Goal: Information Seeking & Learning: Find specific fact

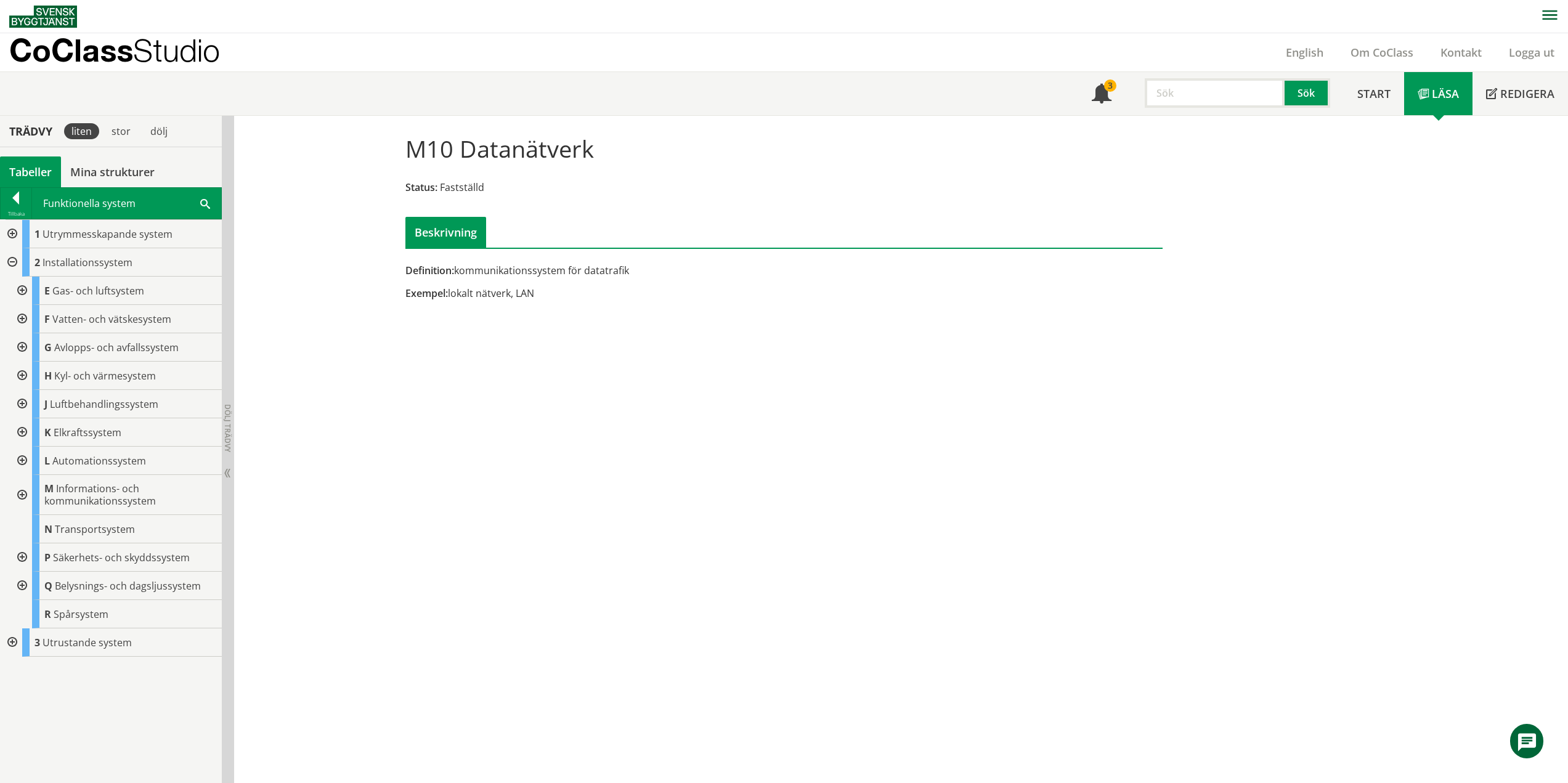
click at [22, 495] on div at bounding box center [21, 495] width 22 height 40
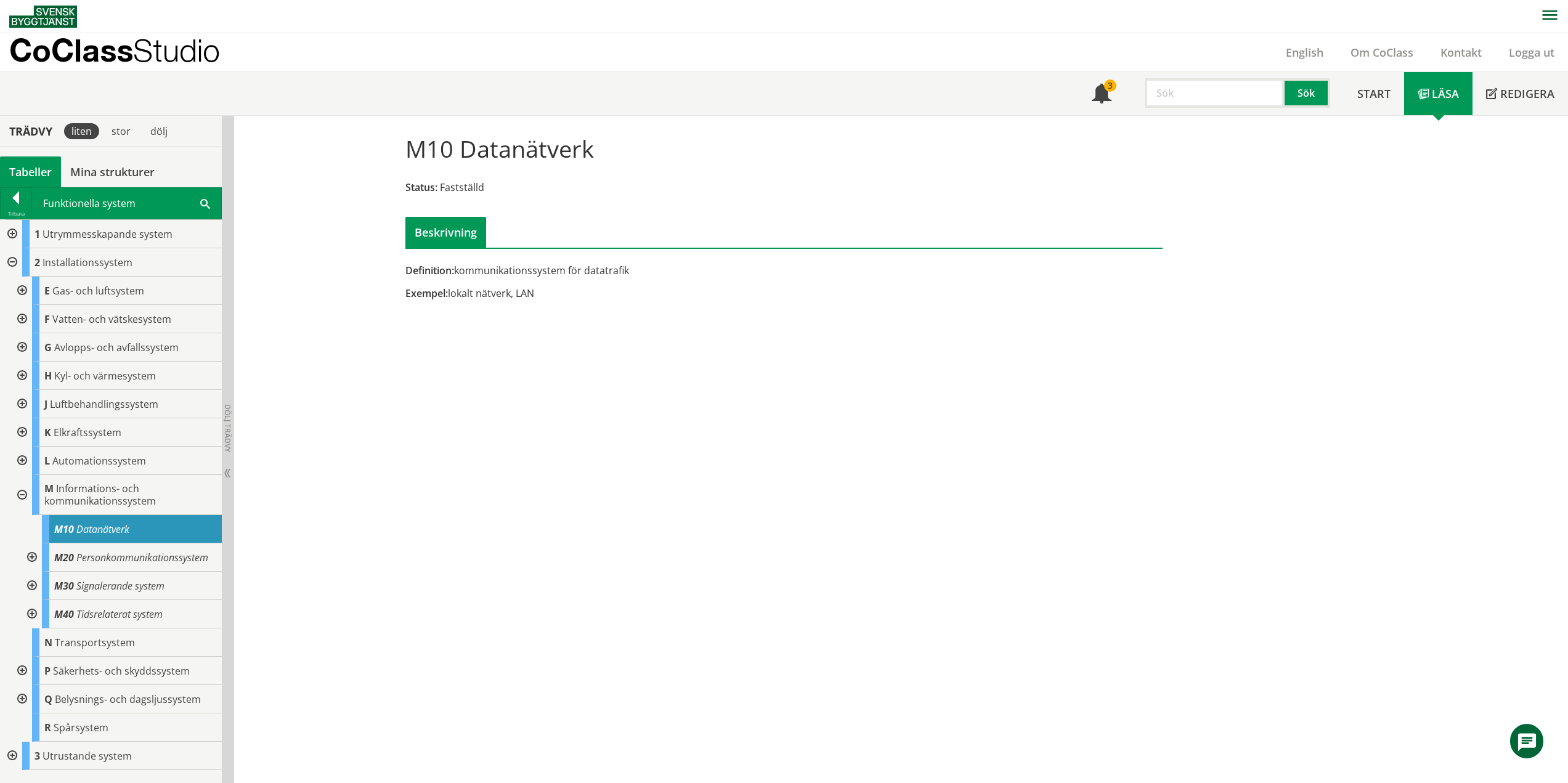
click at [22, 495] on div at bounding box center [21, 495] width 22 height 40
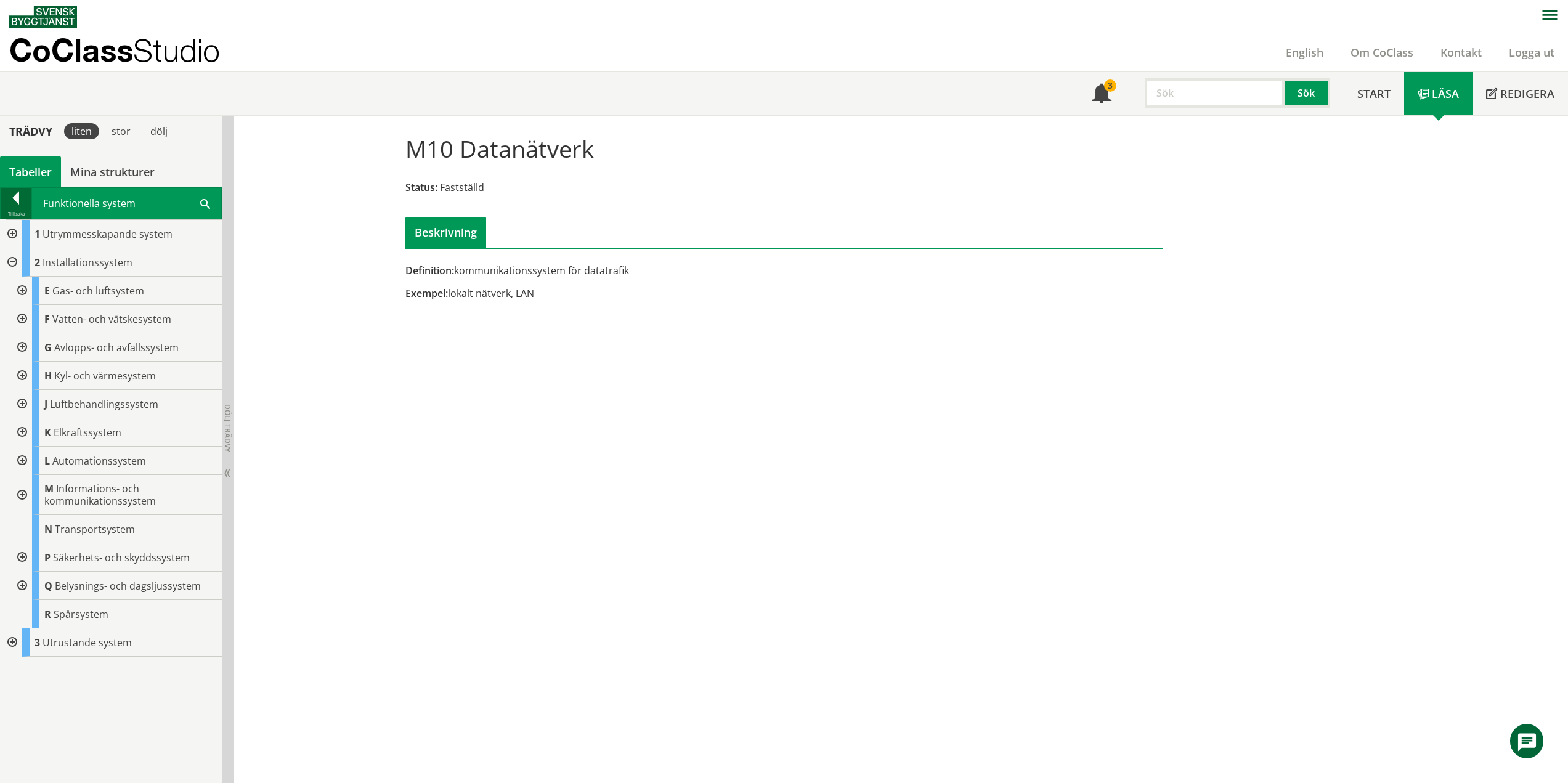
click at [21, 201] on div at bounding box center [16, 200] width 31 height 17
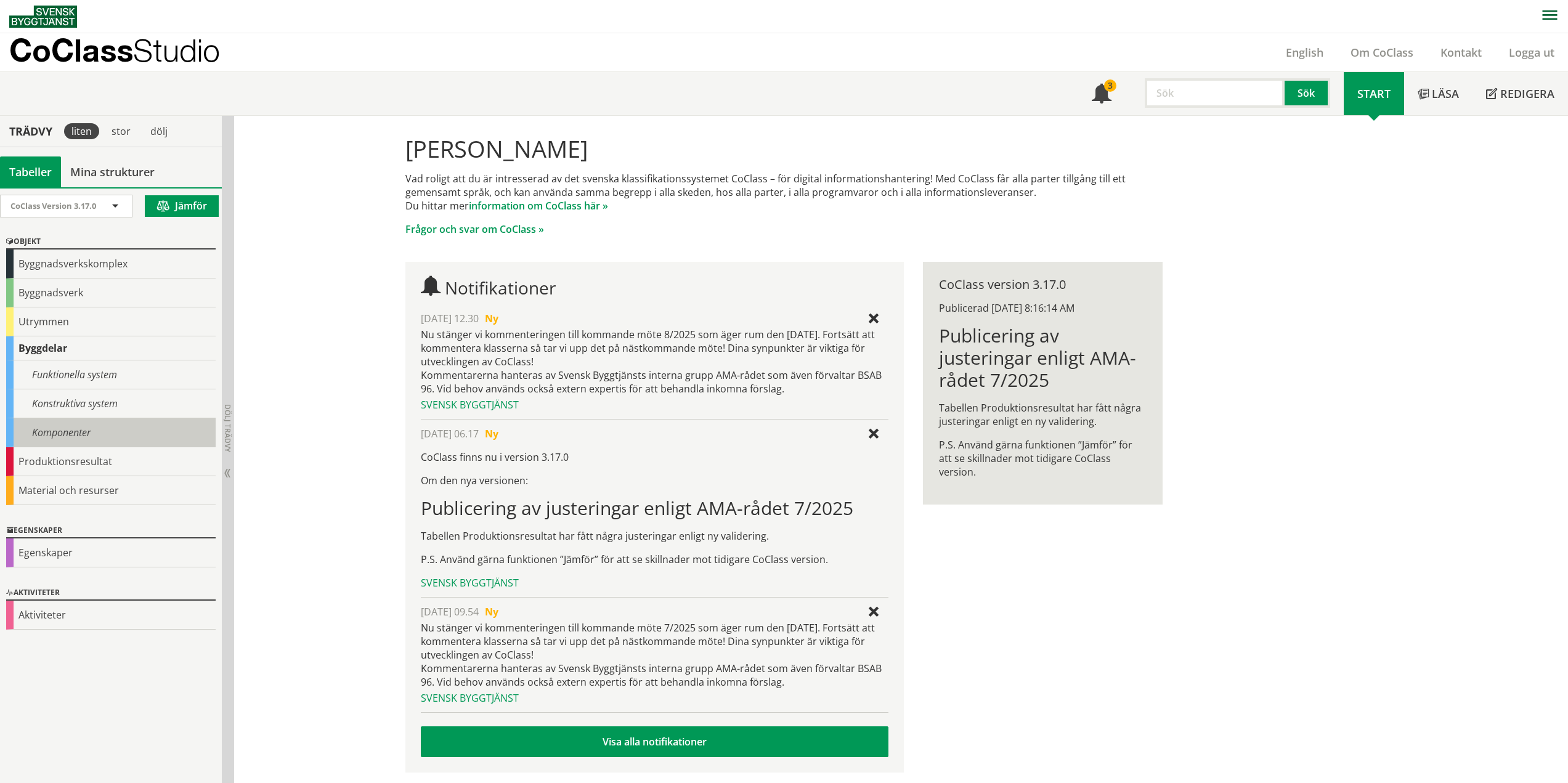
click at [55, 421] on div "Komponenter" at bounding box center [111, 433] width 209 height 29
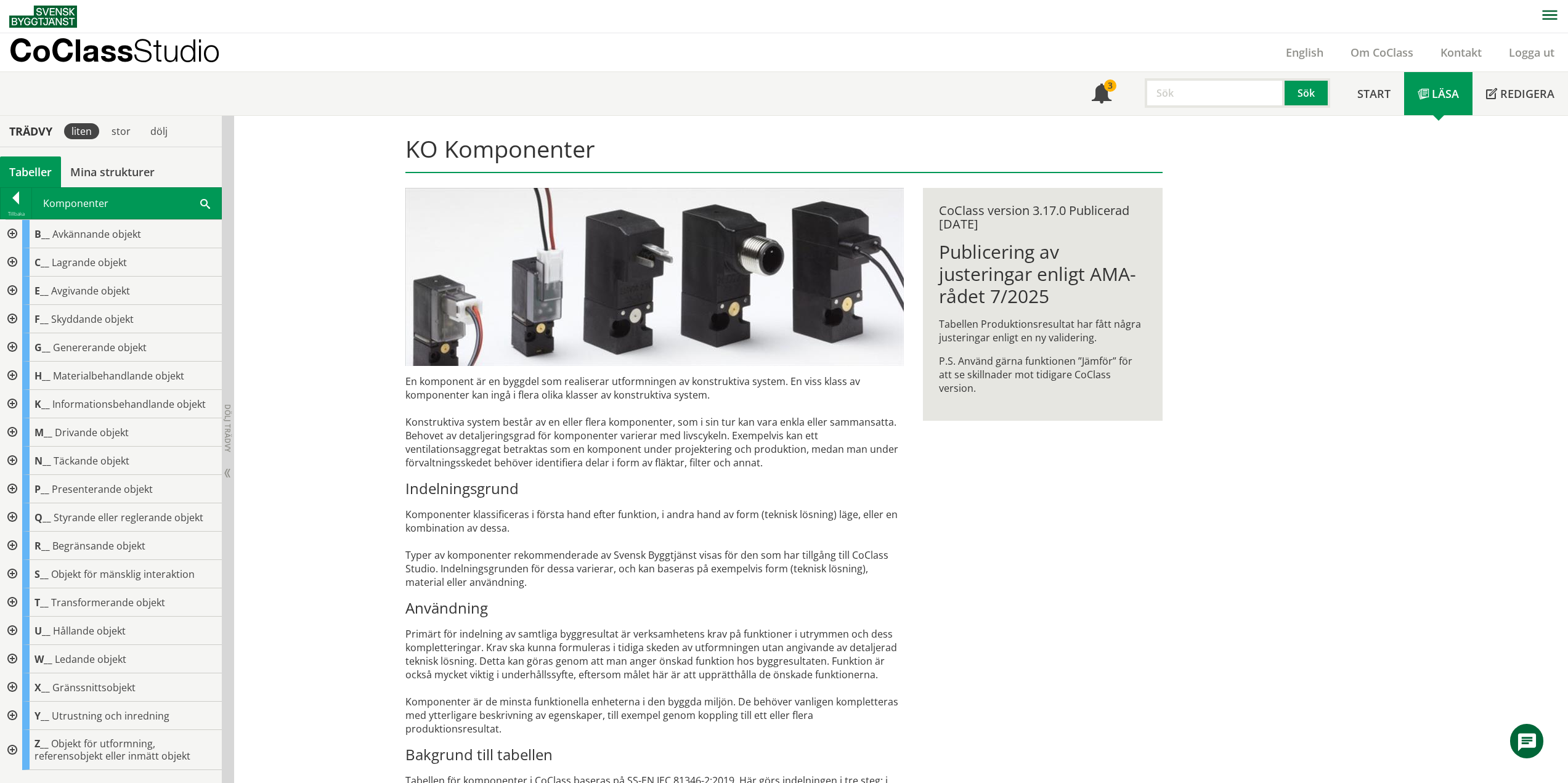
click at [14, 518] on div at bounding box center [11, 518] width 22 height 28
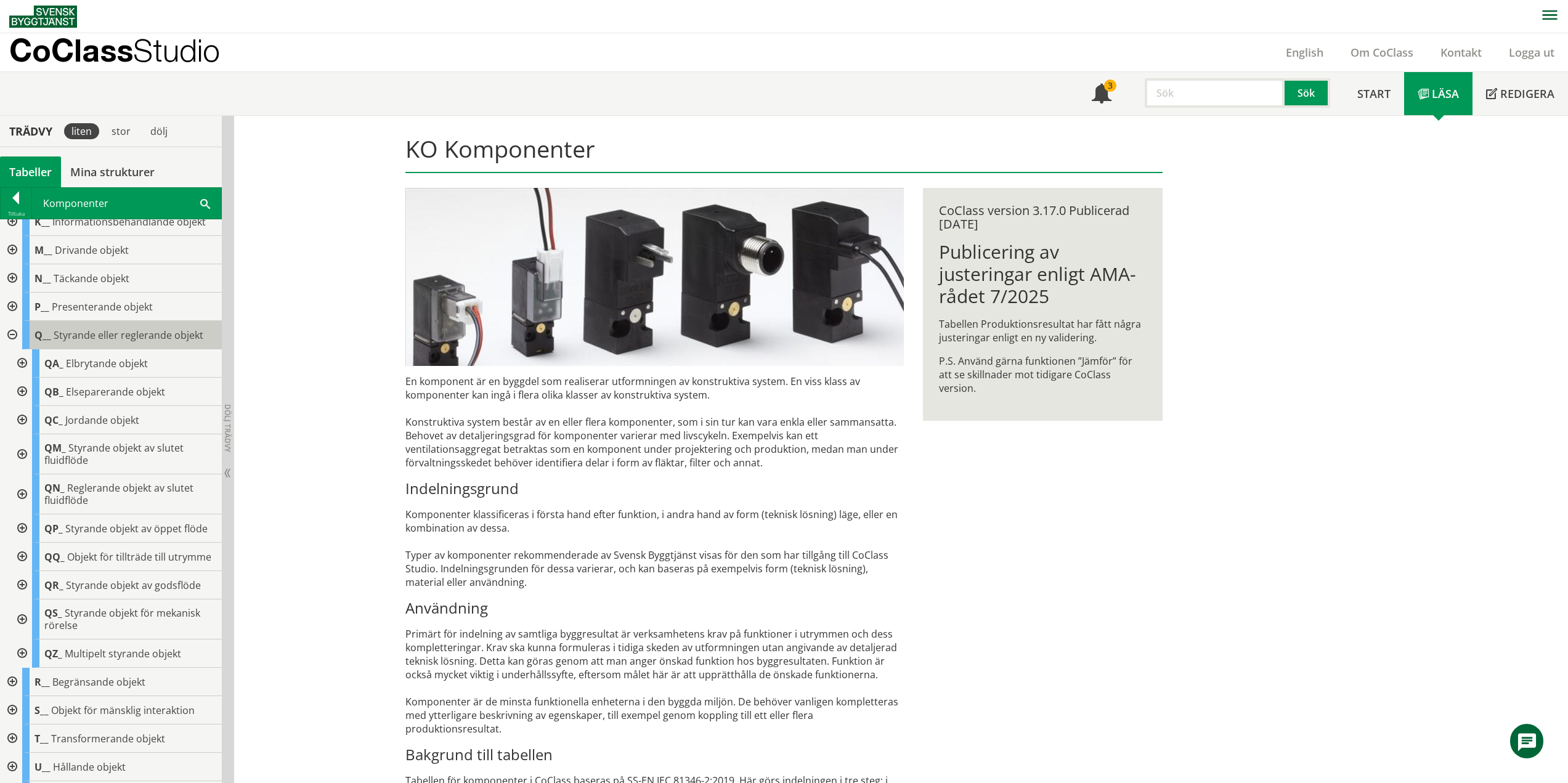
scroll to position [185, 0]
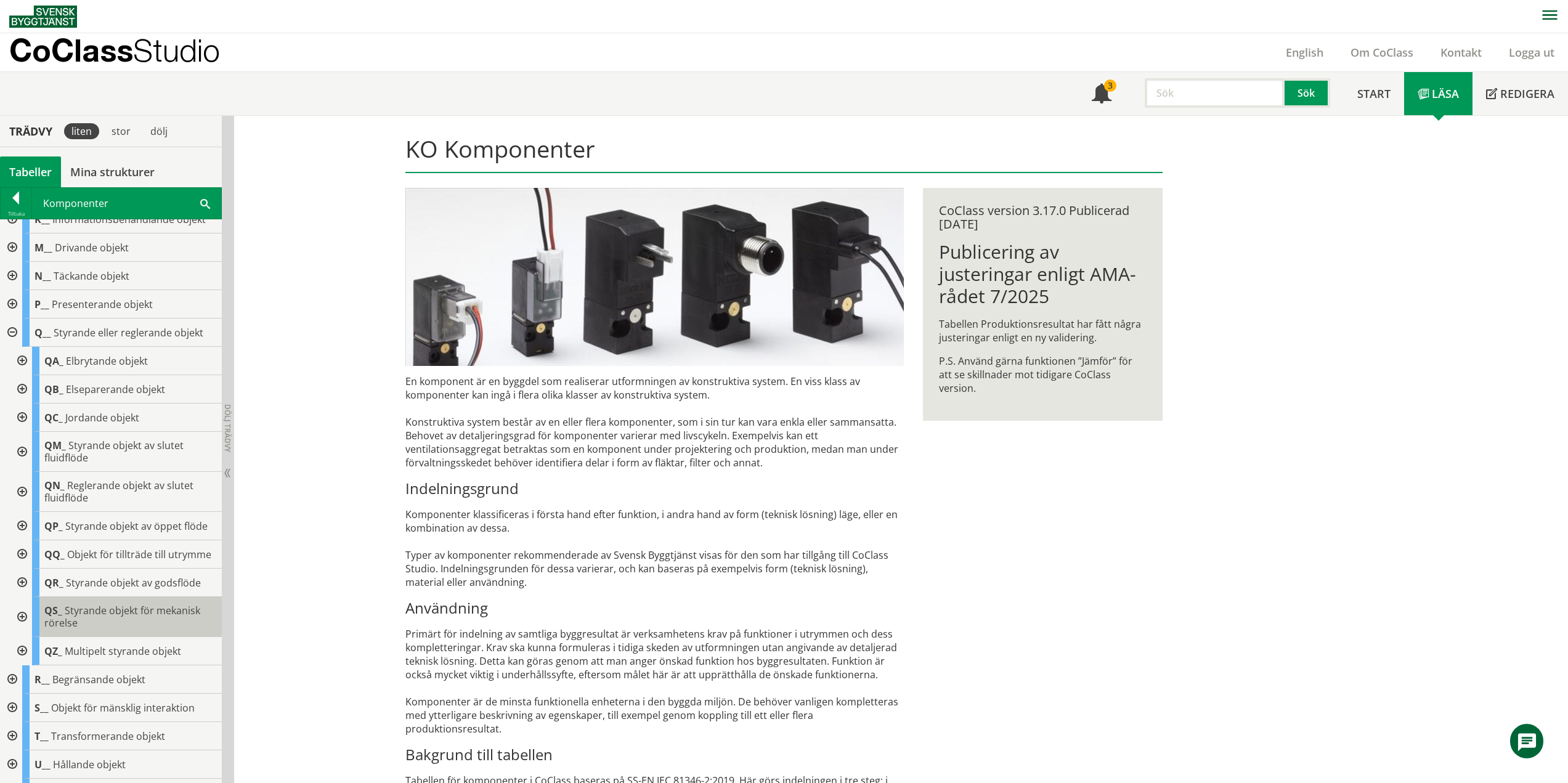
click at [115, 630] on div "QS_ Styrande objekt för mekanisk rörelse" at bounding box center [127, 617] width 190 height 40
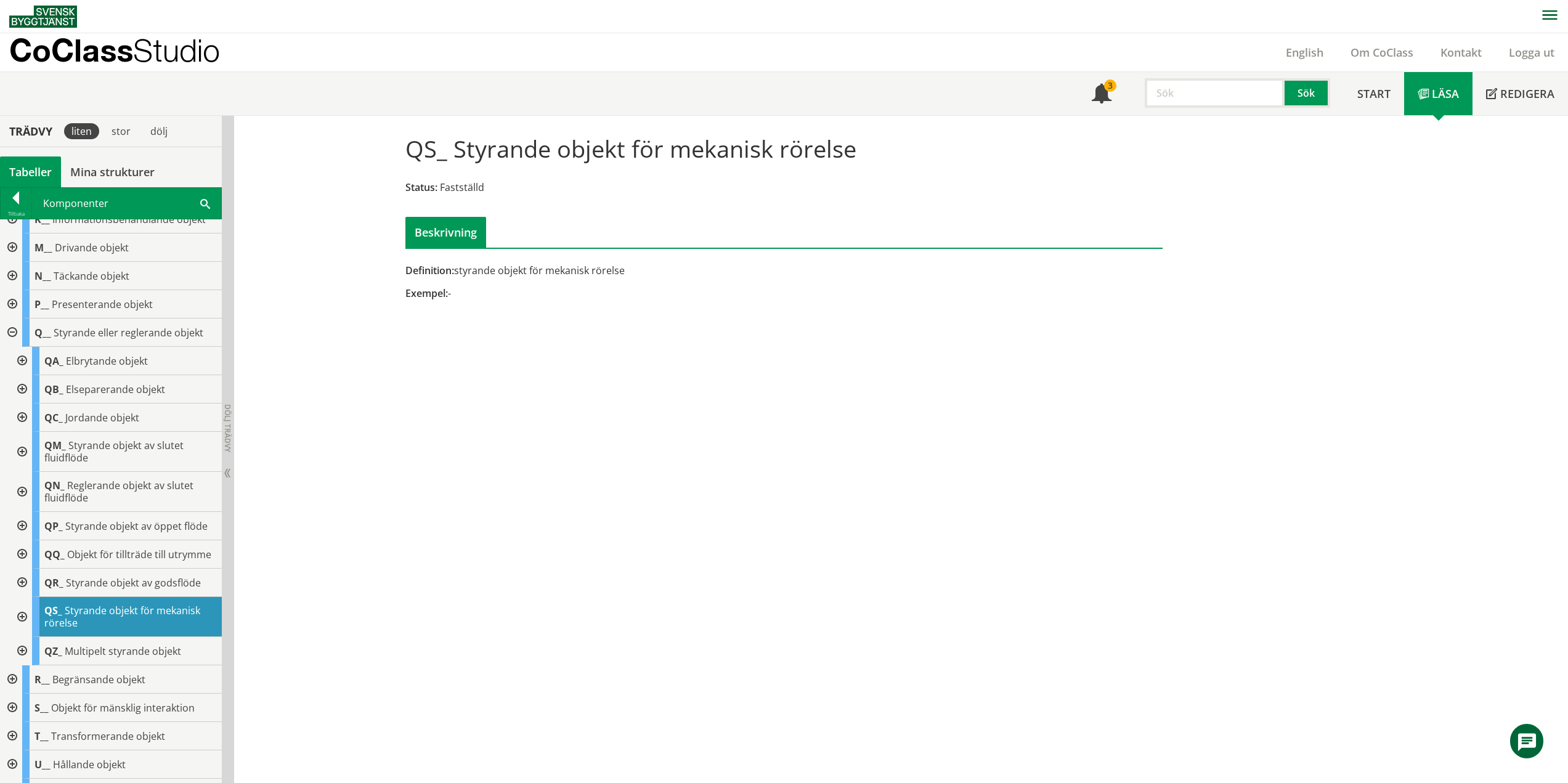
click at [19, 629] on div at bounding box center [21, 617] width 22 height 40
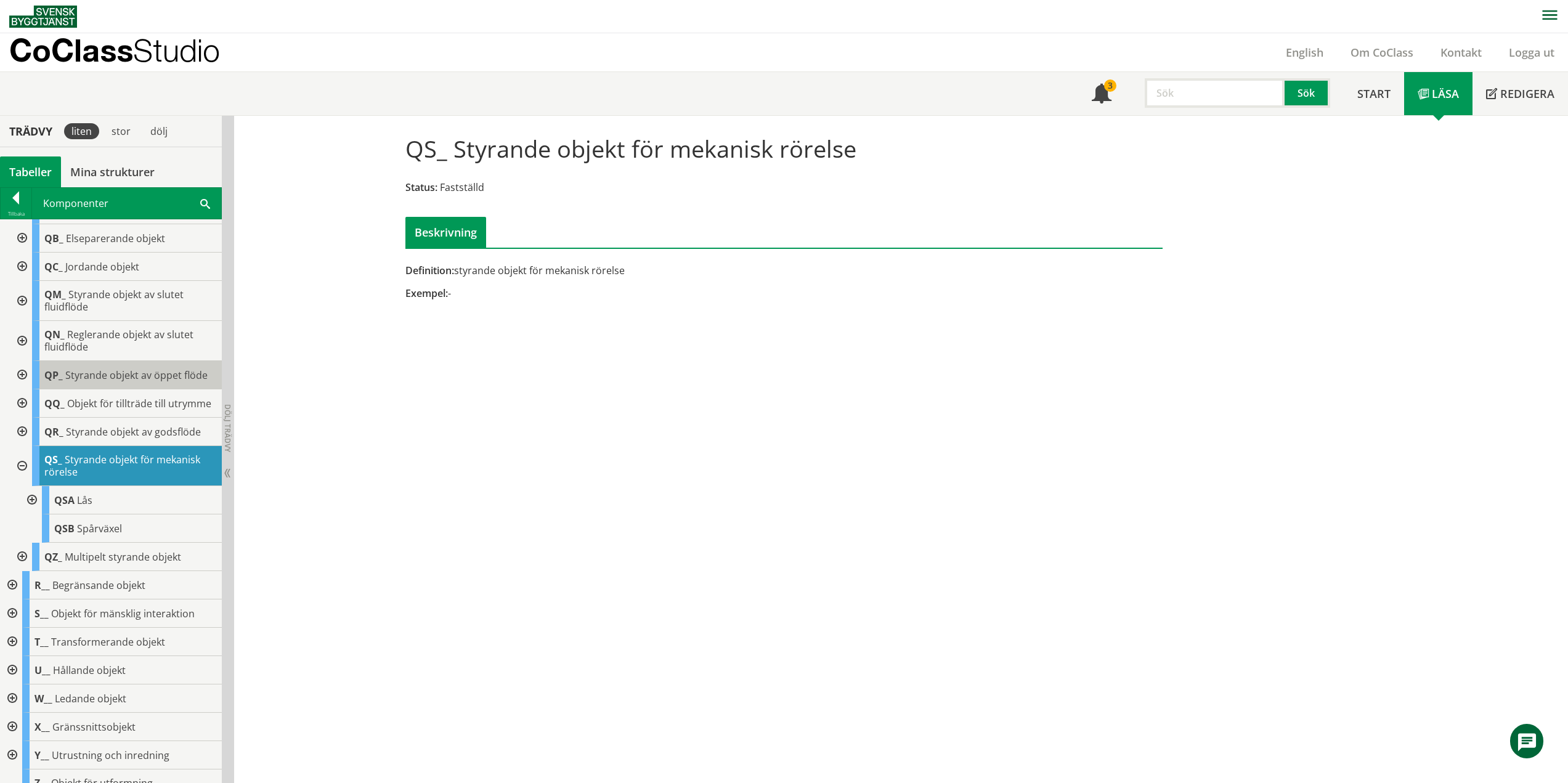
scroll to position [370, 0]
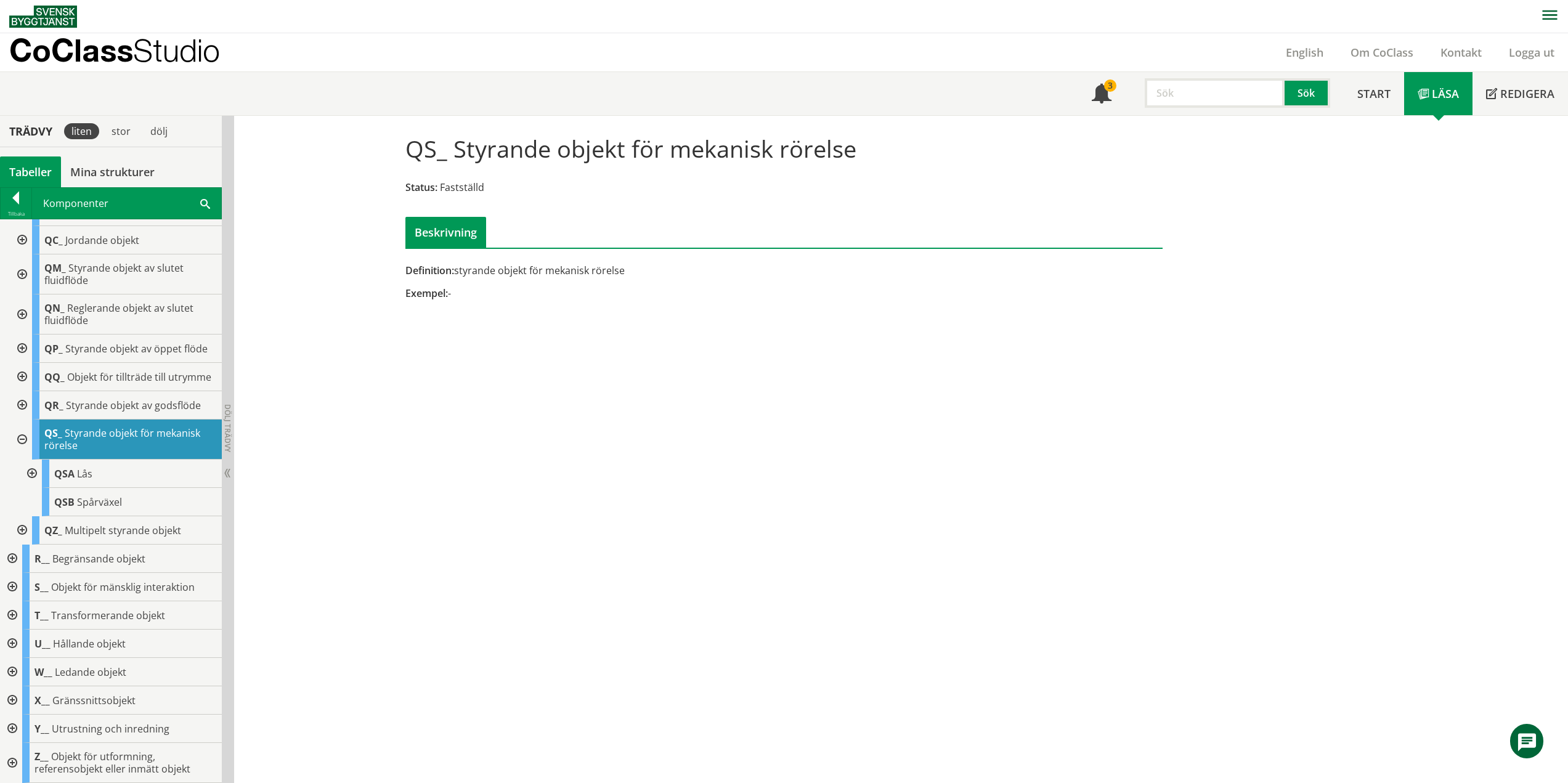
click at [20, 446] on div at bounding box center [21, 440] width 22 height 40
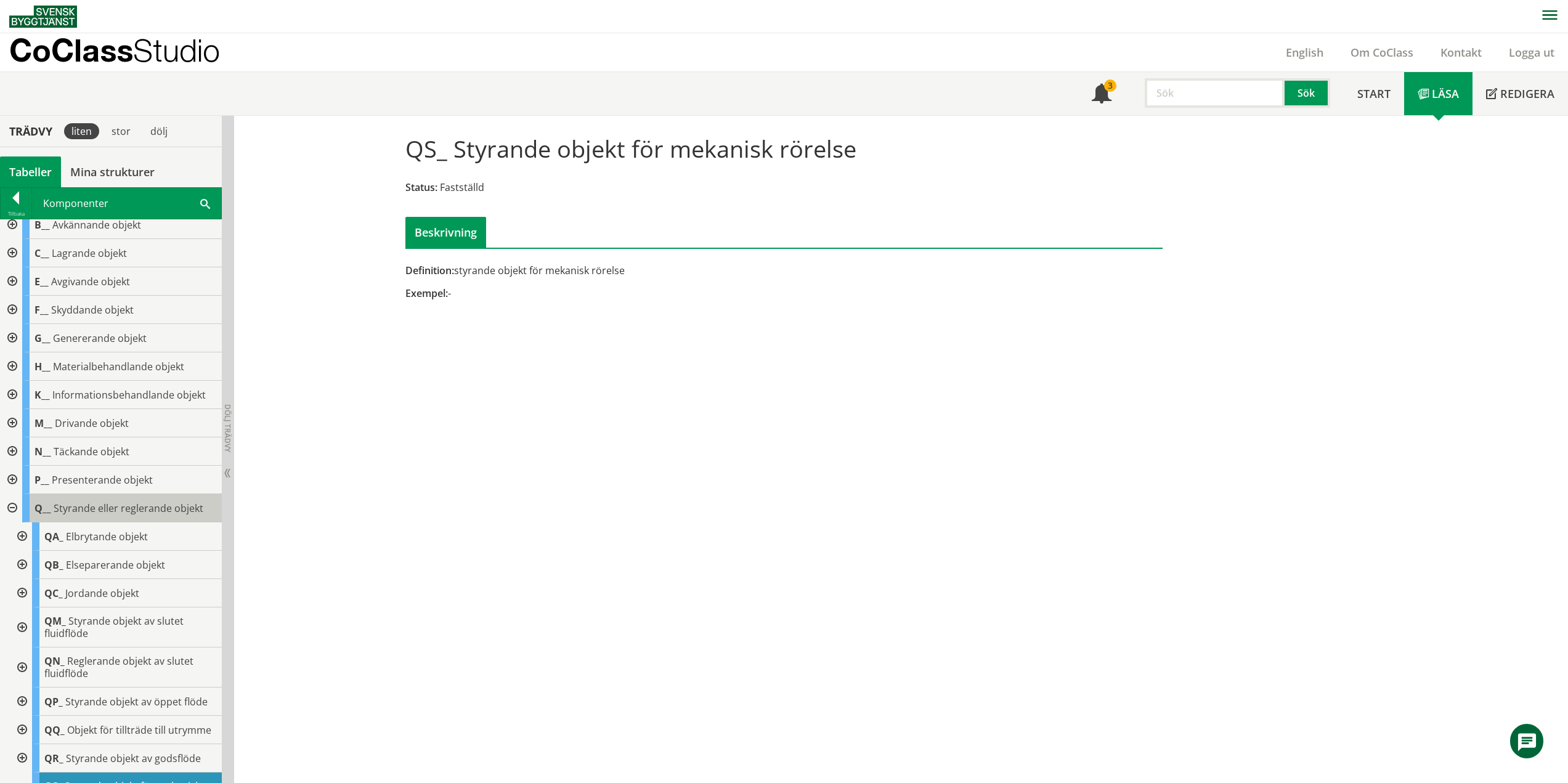
scroll to position [0, 0]
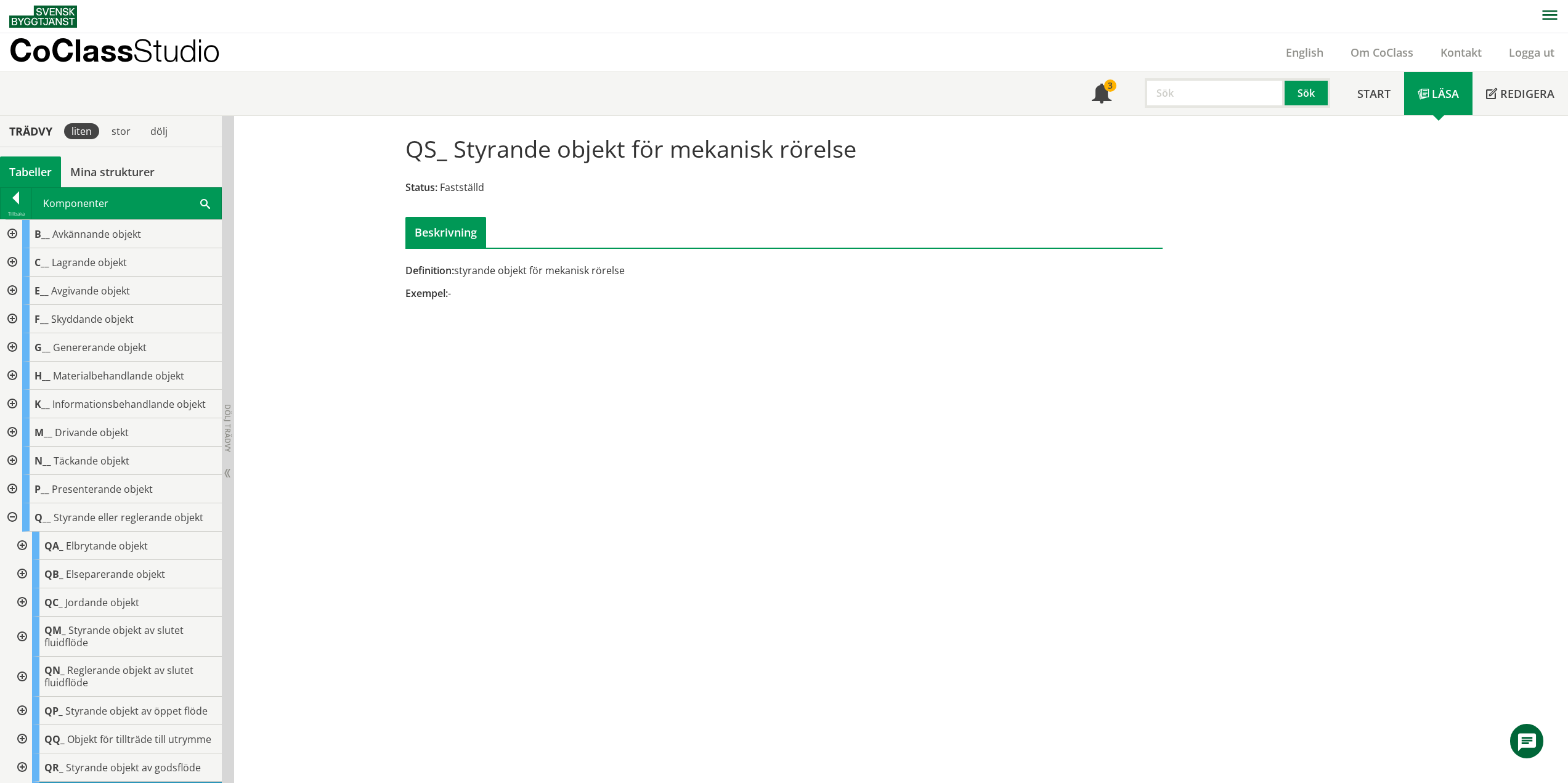
click at [14, 511] on div at bounding box center [11, 518] width 22 height 28
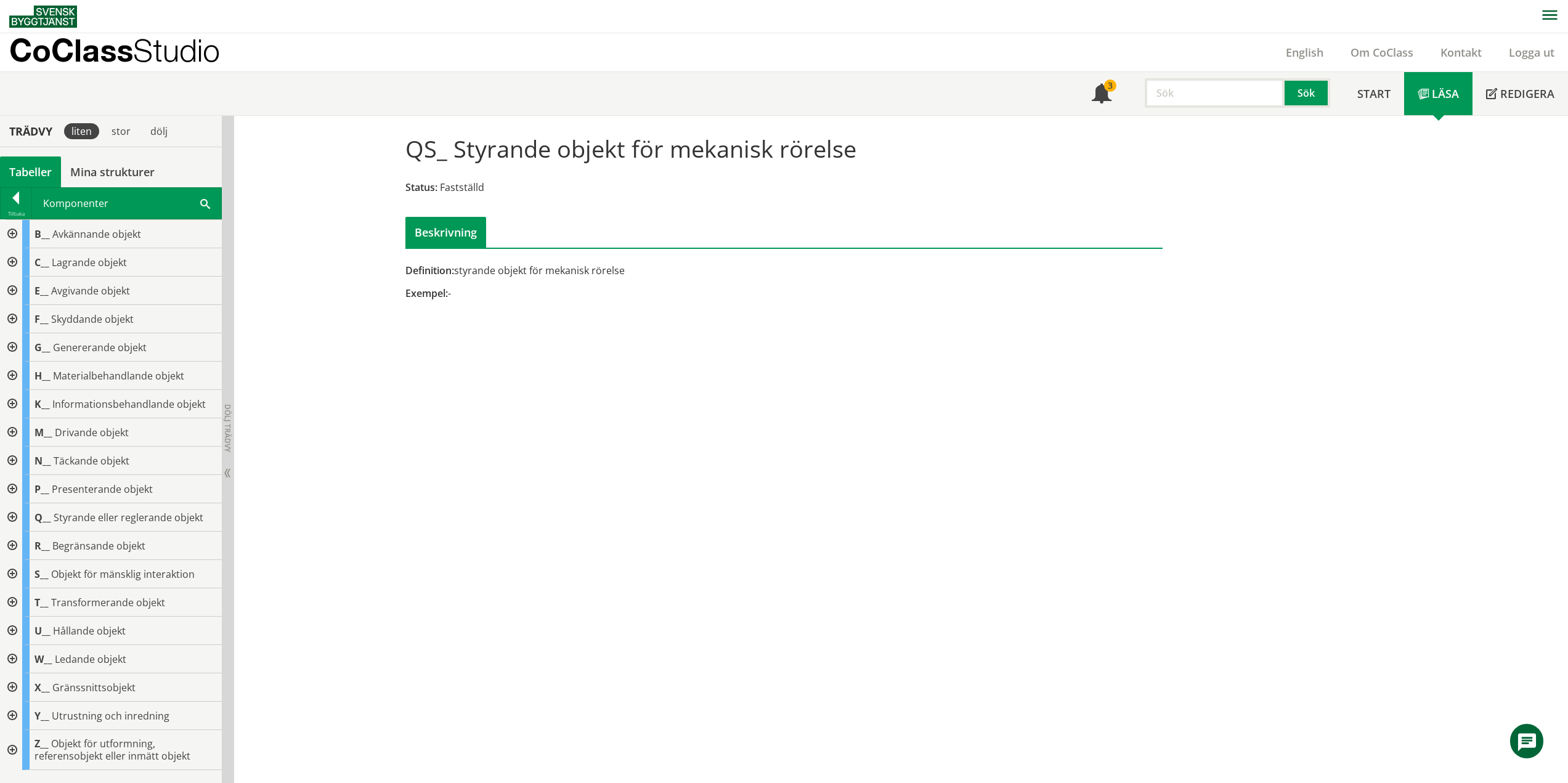
click at [1215, 90] on input "text" at bounding box center [1214, 93] width 140 height 30
type input "kec"
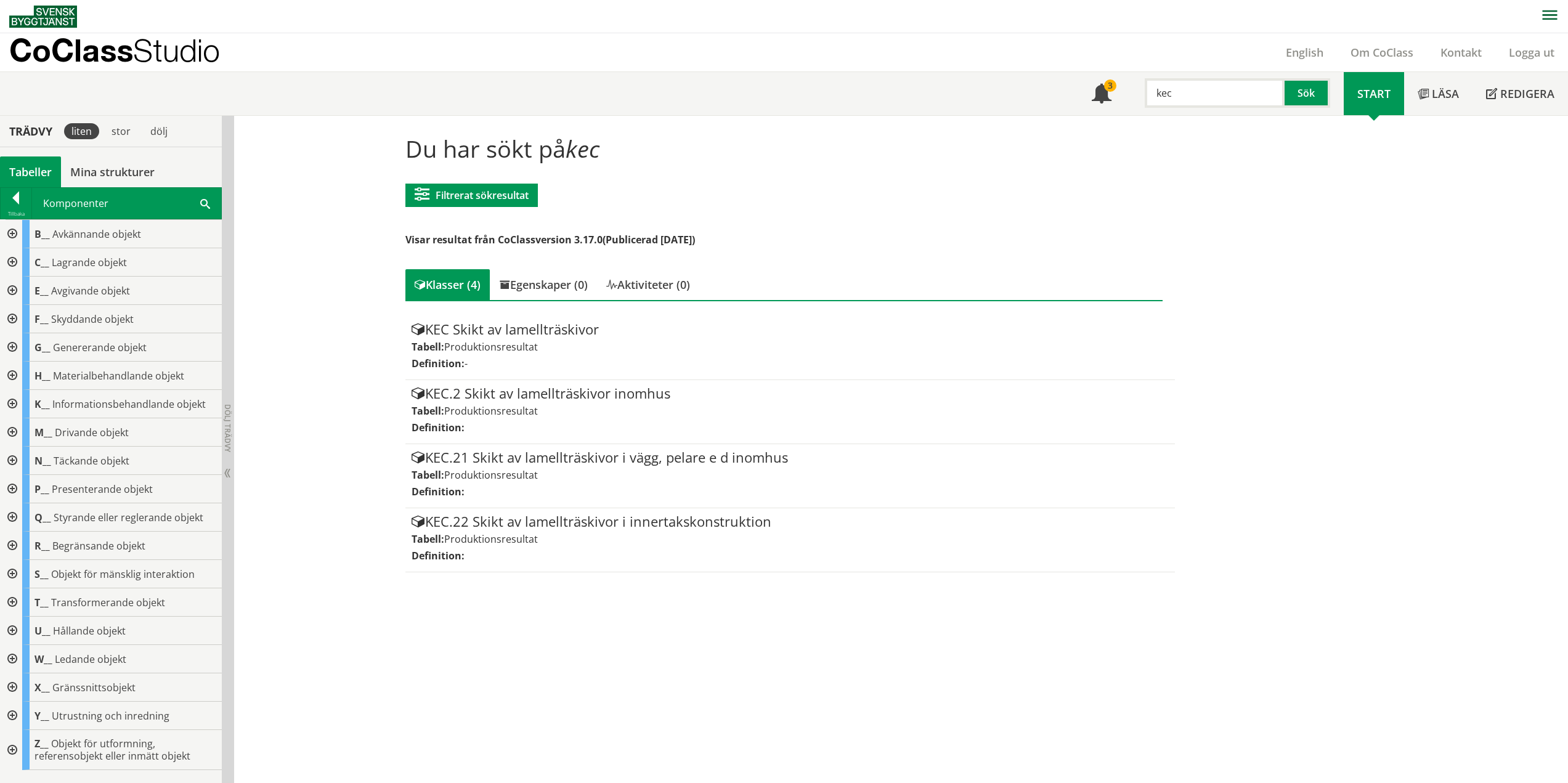
click at [12, 406] on div at bounding box center [11, 404] width 22 height 28
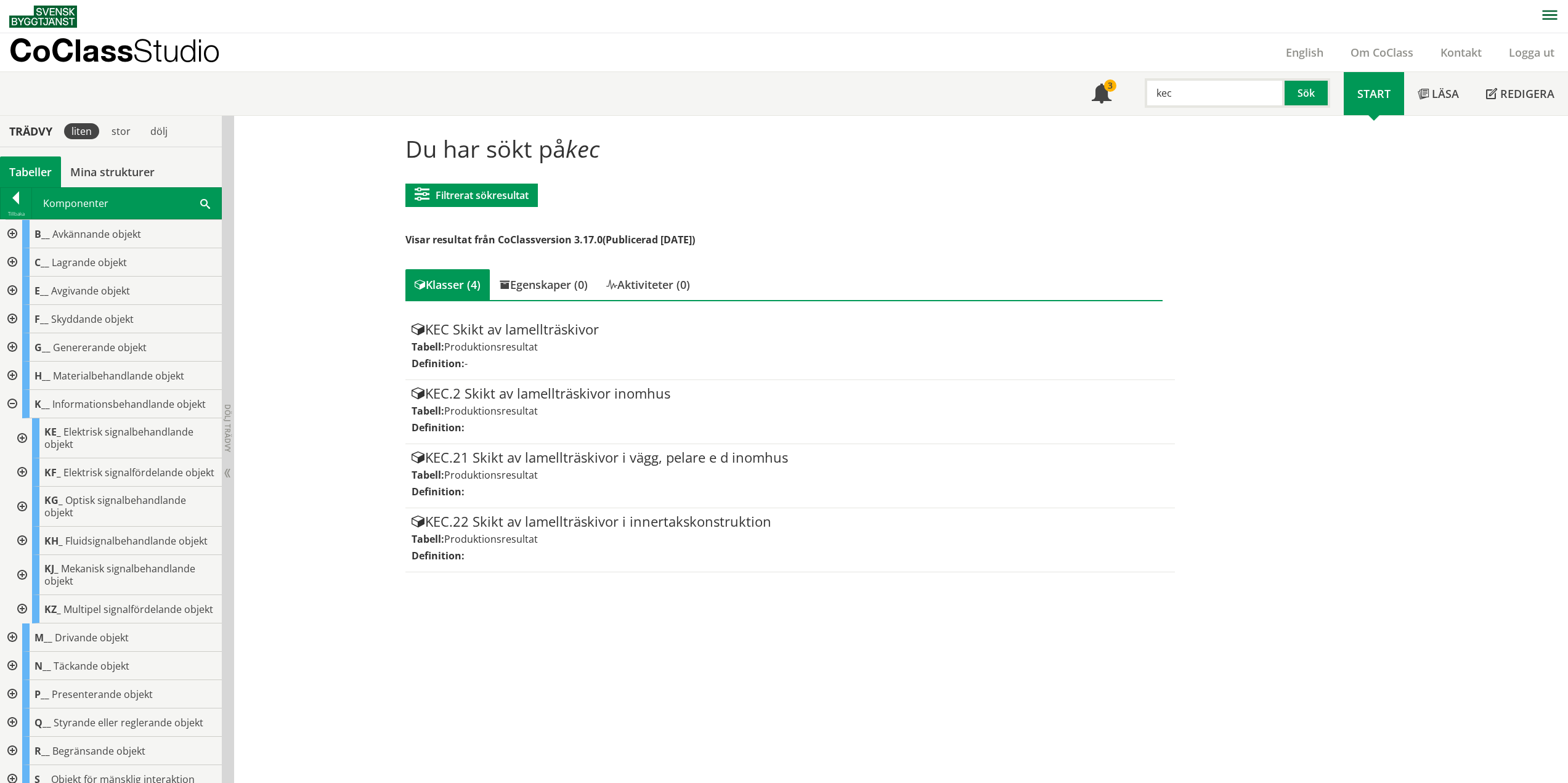
click at [24, 436] on div at bounding box center [21, 439] width 22 height 40
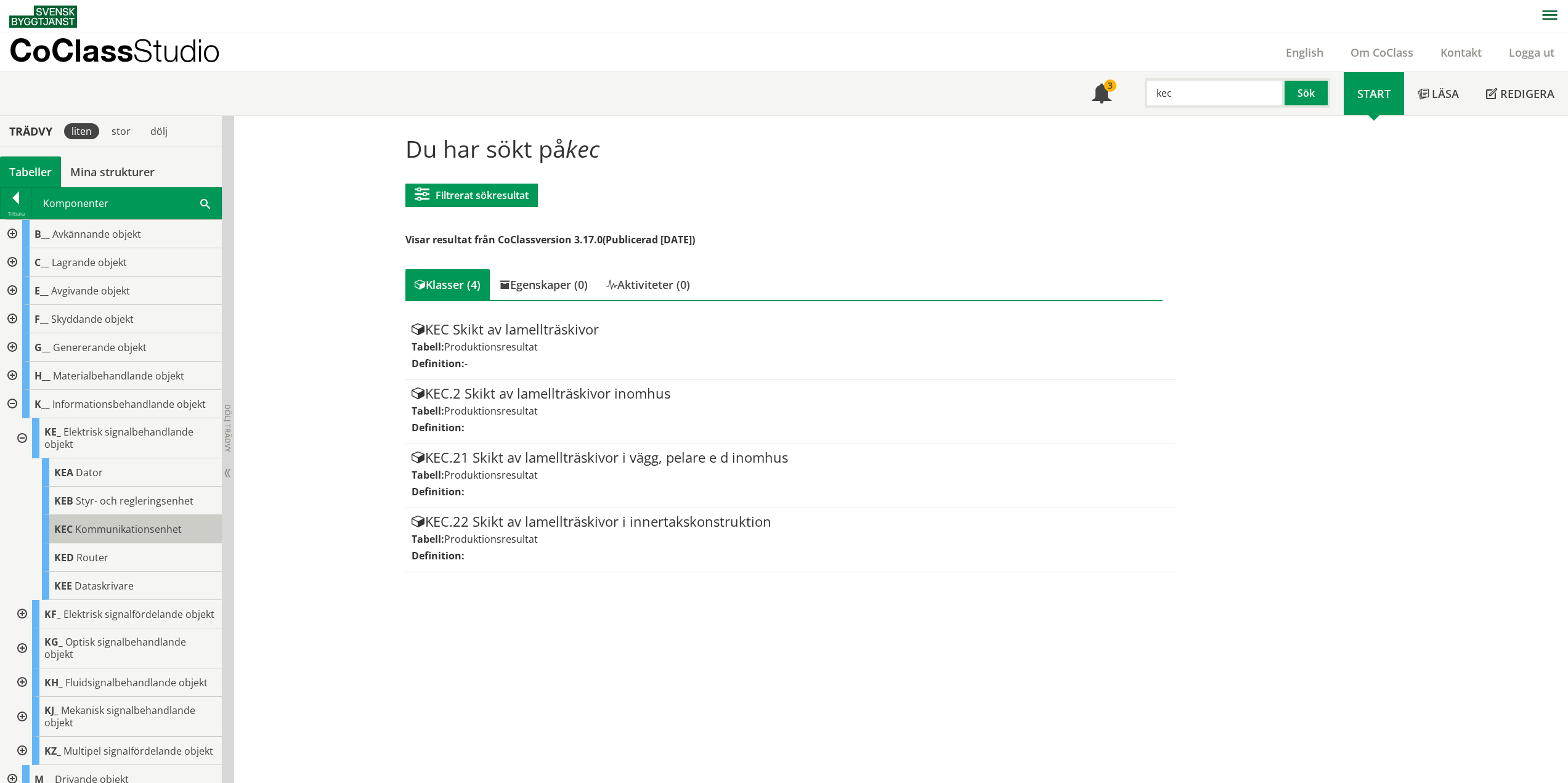
click at [87, 527] on span "Kommunikationsenhet" at bounding box center [129, 529] width 107 height 14
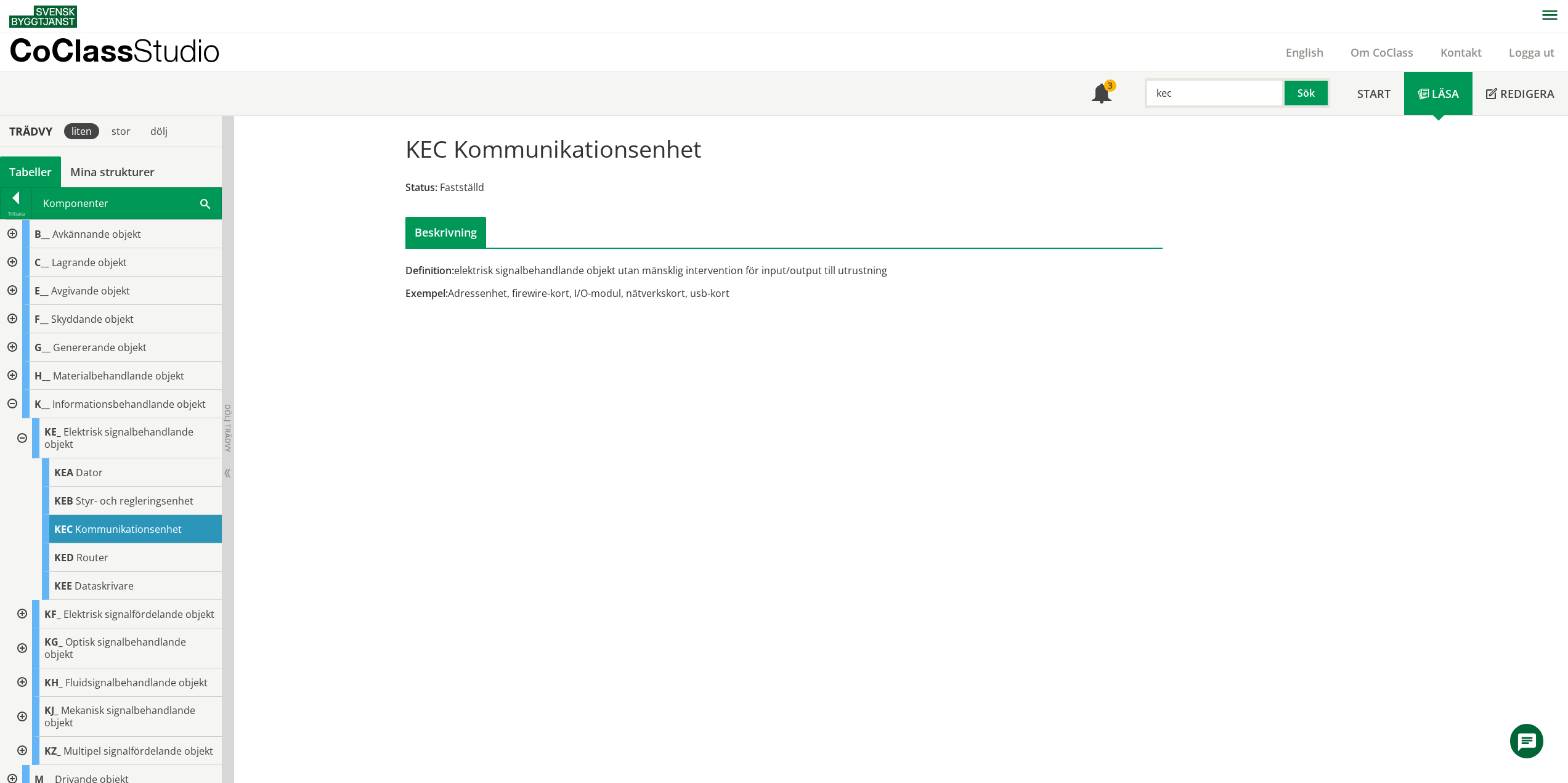
click at [696, 372] on div "KEC Kommunikationsenhet Status: Fastställd Beskrivning Definition: elektrisk si…" at bounding box center [901, 449] width 1334 height 668
click at [150, 496] on span "Styr- och regleringsenhet" at bounding box center [135, 501] width 118 height 14
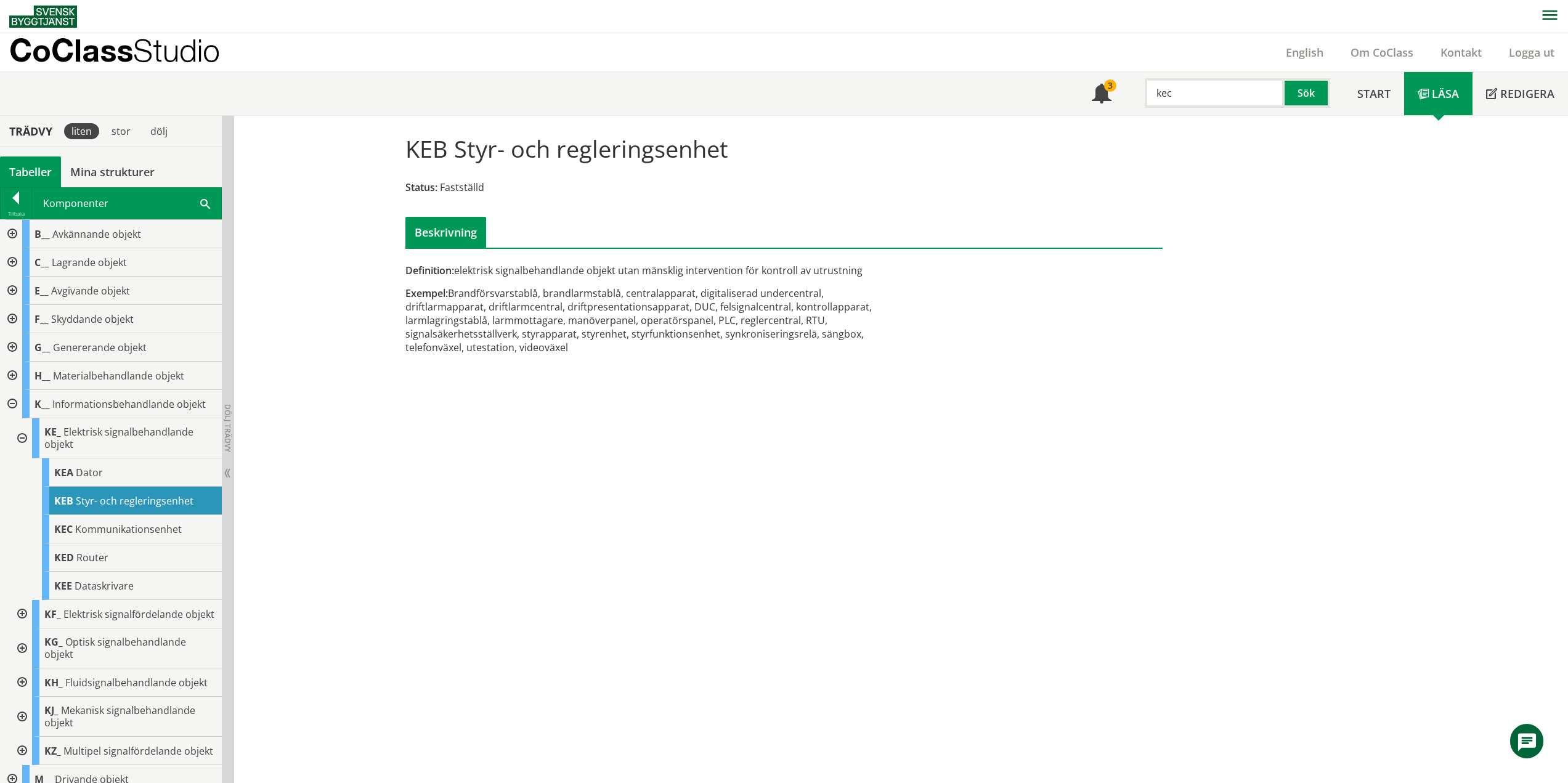
click at [26, 439] on div at bounding box center [21, 439] width 22 height 40
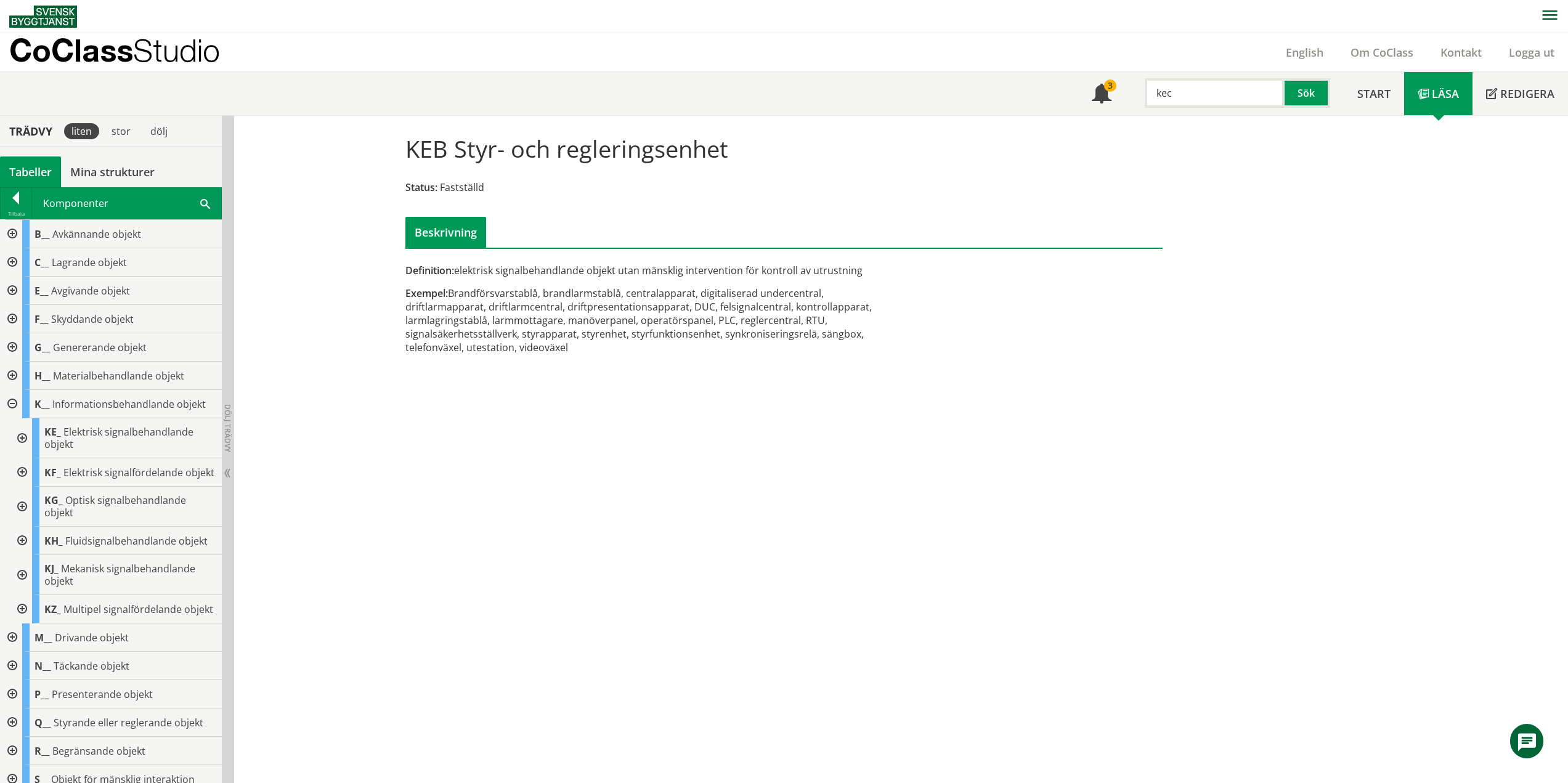
click at [10, 404] on div at bounding box center [11, 404] width 22 height 28
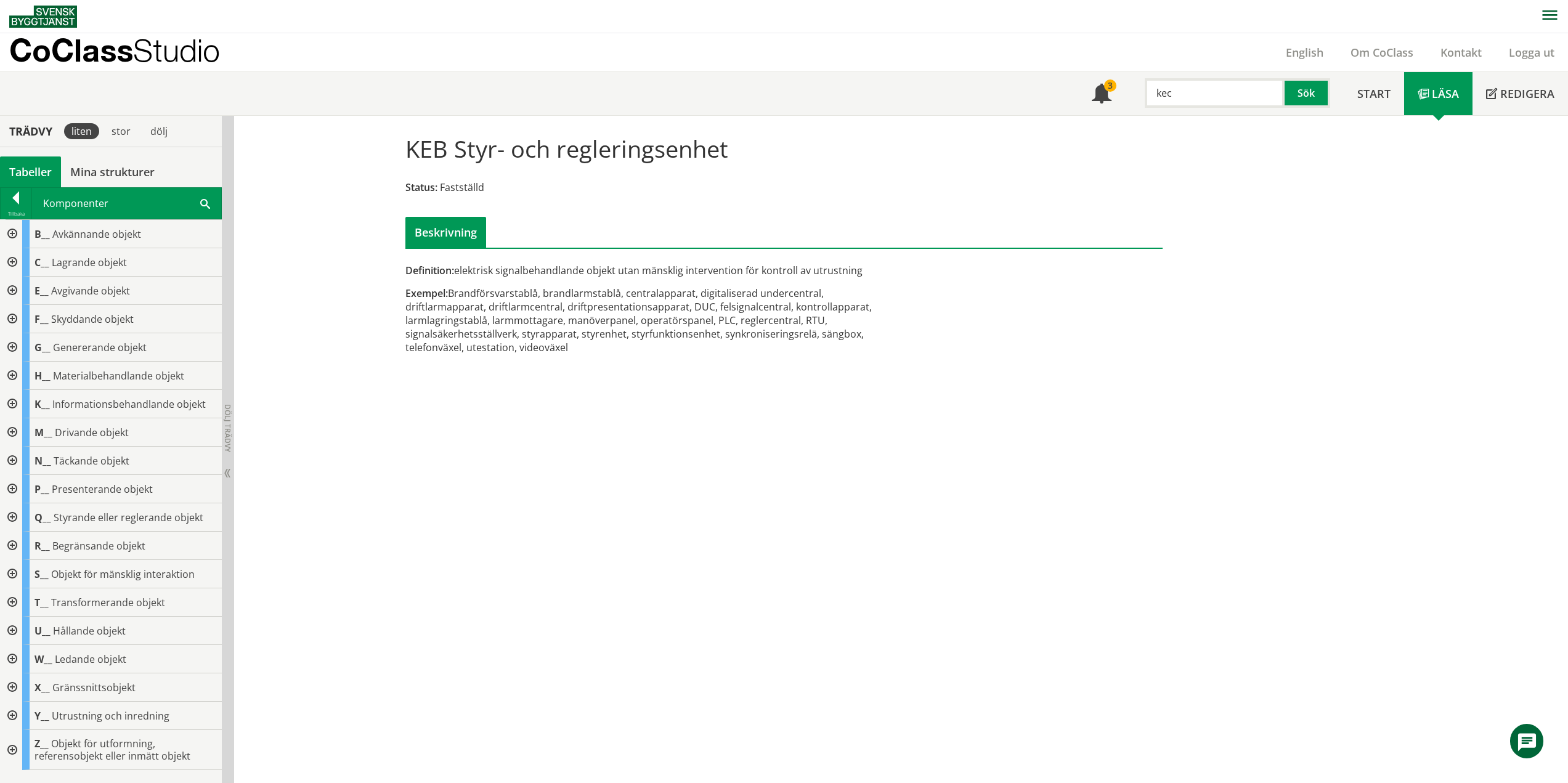
click at [14, 485] on div at bounding box center [11, 489] width 22 height 28
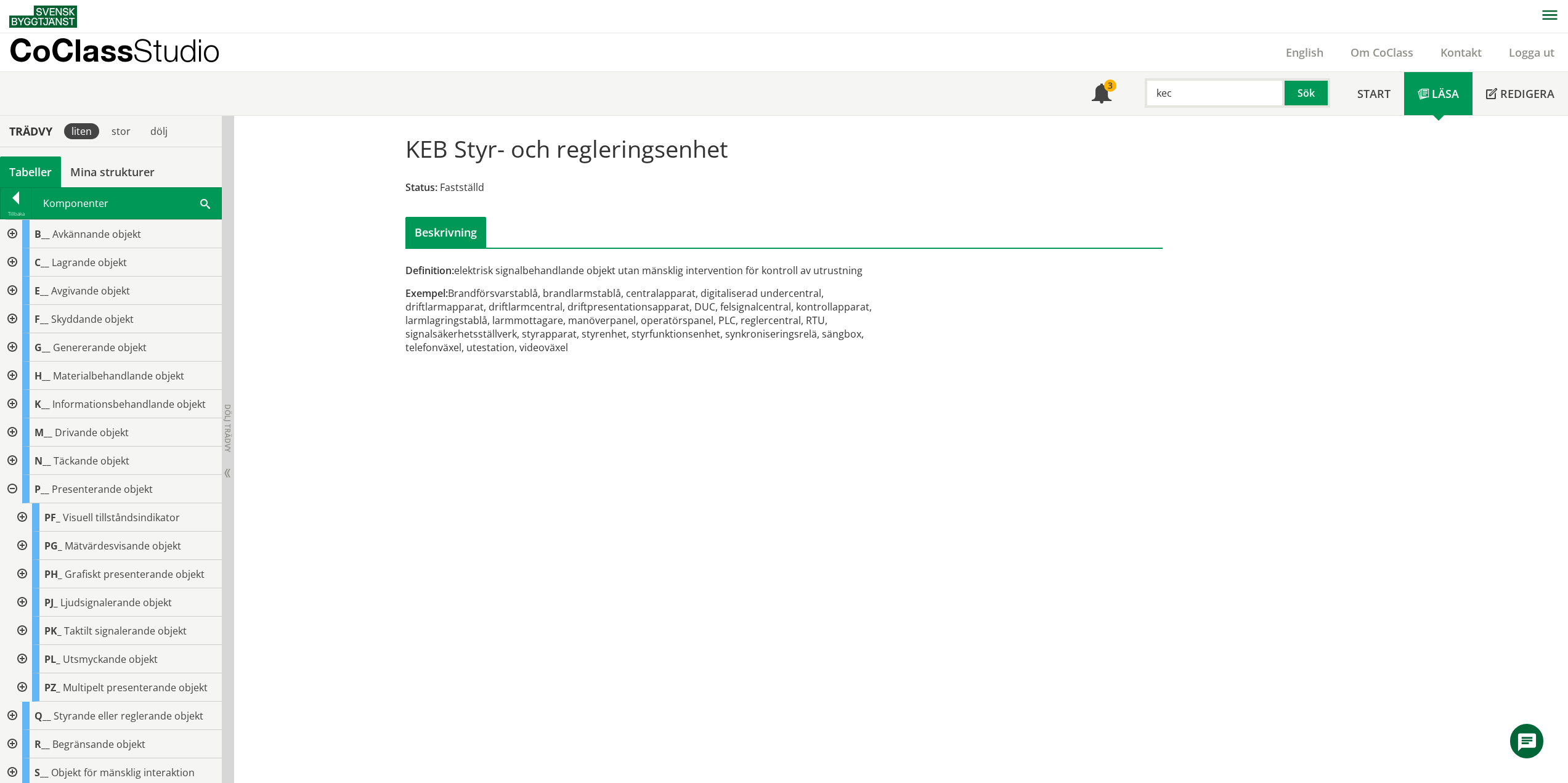
click at [23, 517] on div at bounding box center [21, 518] width 22 height 28
click at [81, 540] on span "Signallampa" at bounding box center [104, 545] width 57 height 14
